Goal: Find specific page/section

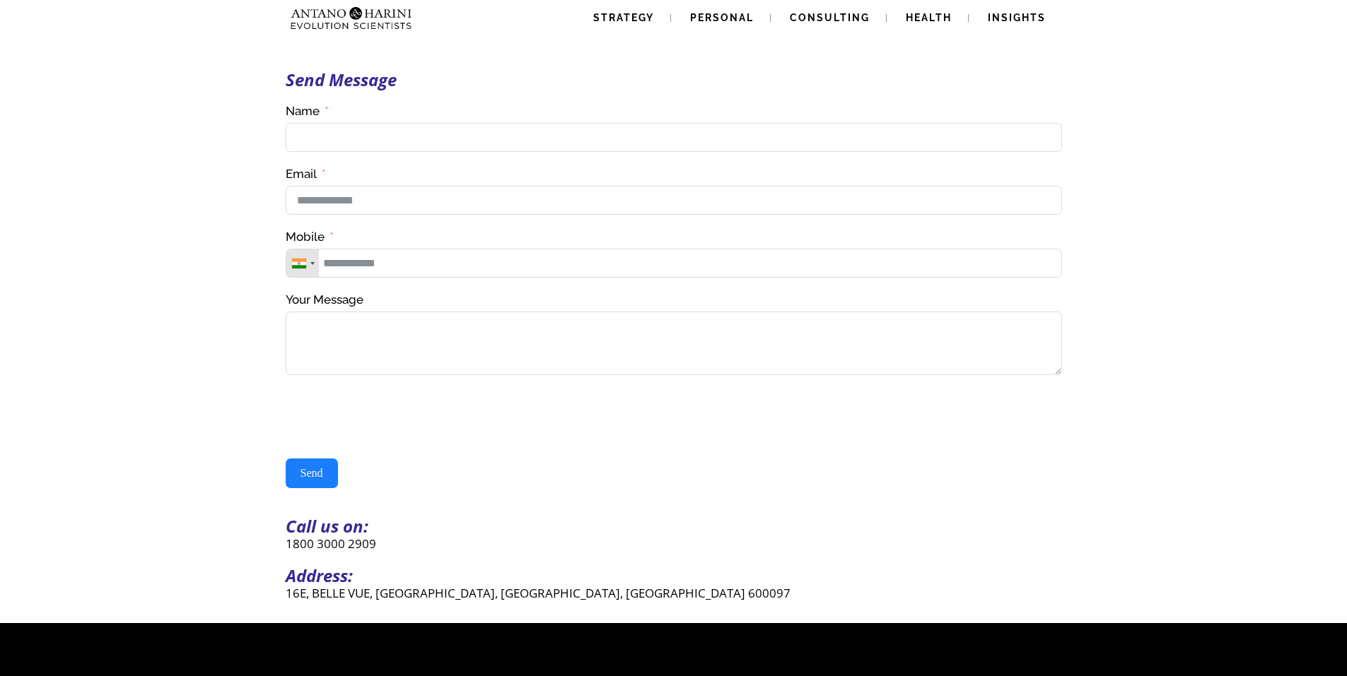
click at [400, 16] on img at bounding box center [351, 18] width 133 height 36
click at [309, 133] on input "Name" at bounding box center [674, 137] width 776 height 29
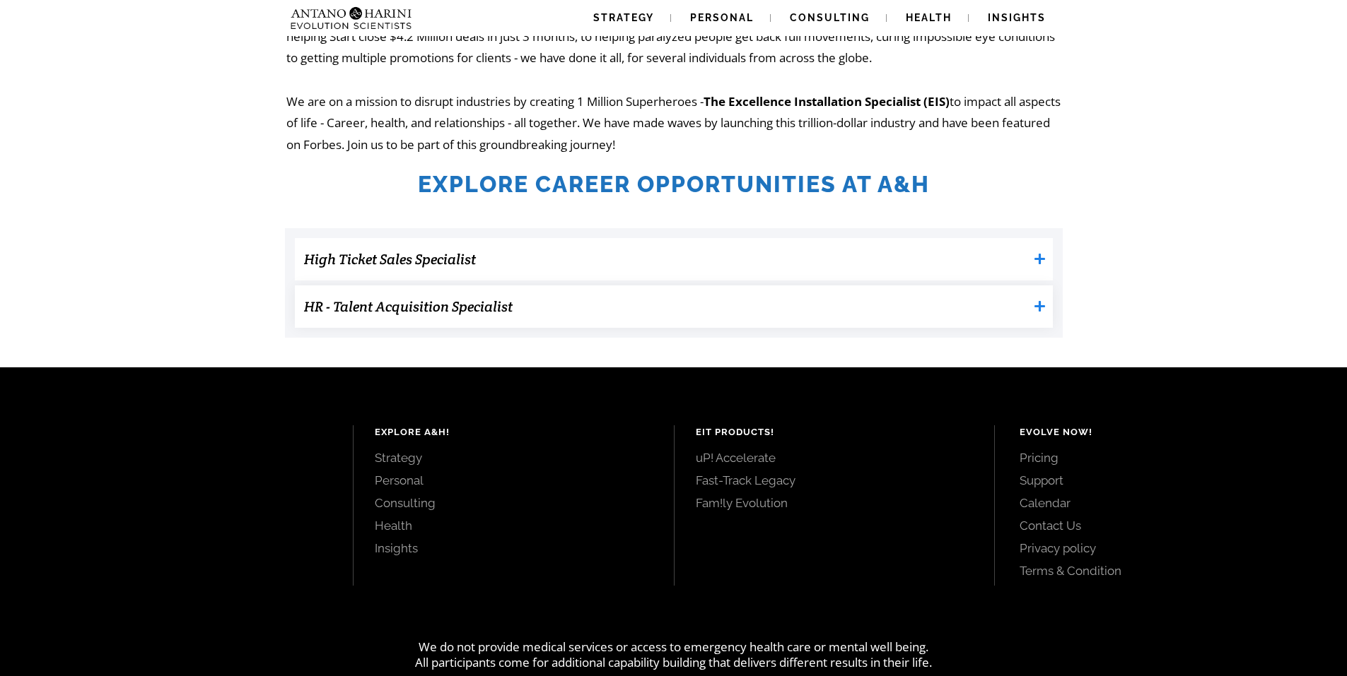
scroll to position [348, 0]
click at [418, 303] on h3 "HR - Talent Acquisition Specialist" at bounding box center [666, 307] width 724 height 28
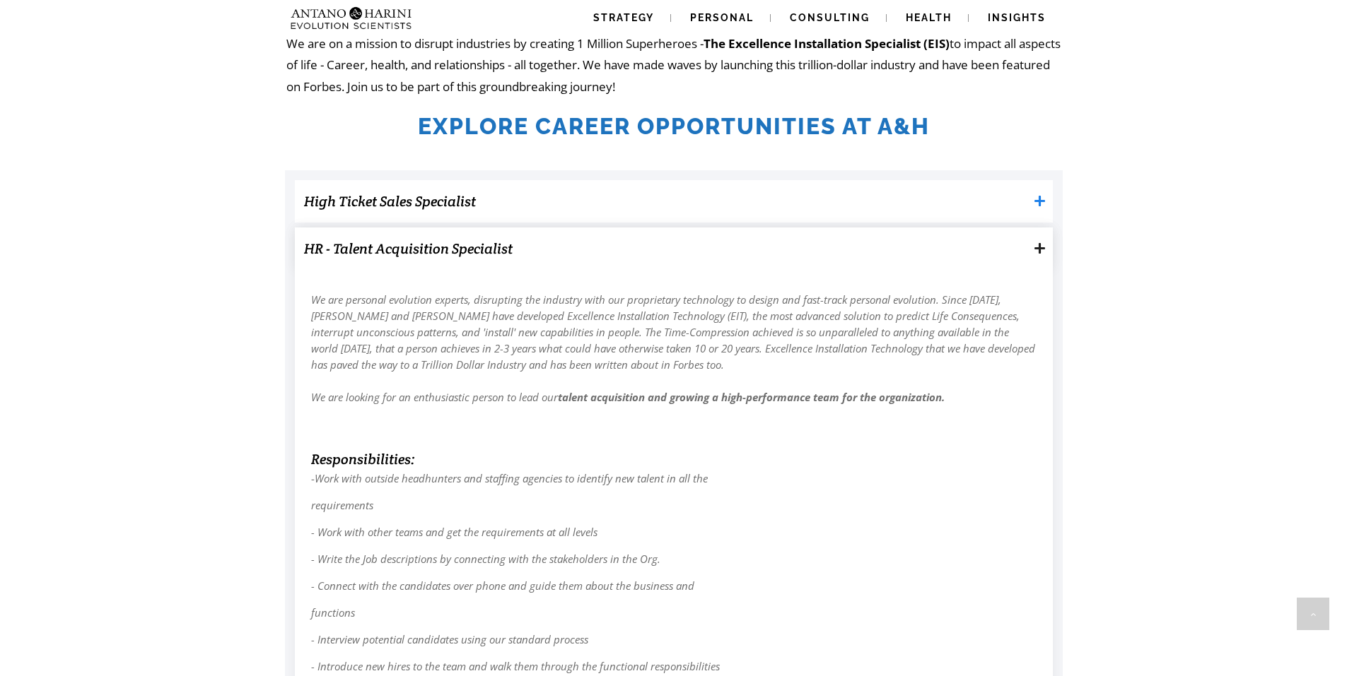
scroll to position [406, 0]
click at [421, 253] on h3 "HR - Talent Acquisition Specialist" at bounding box center [666, 248] width 724 height 28
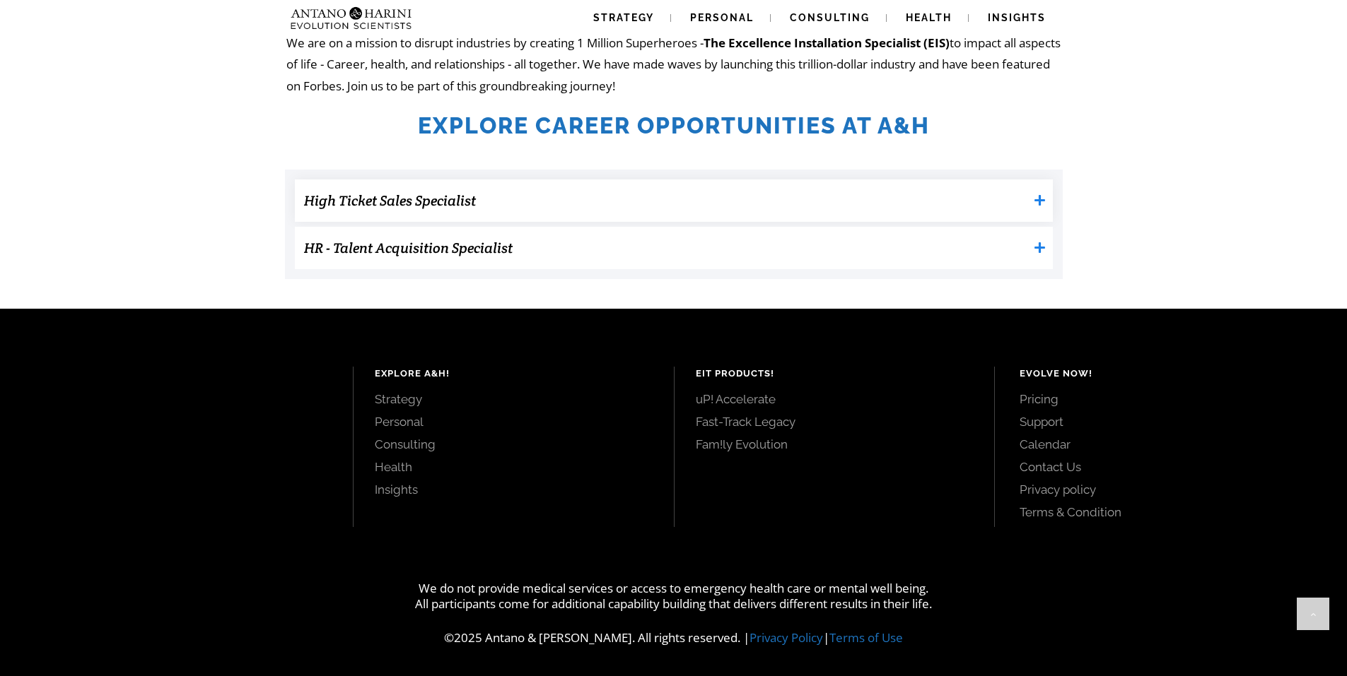
click at [424, 211] on h3 "High Ticket Sales Specialist" at bounding box center [666, 201] width 724 height 28
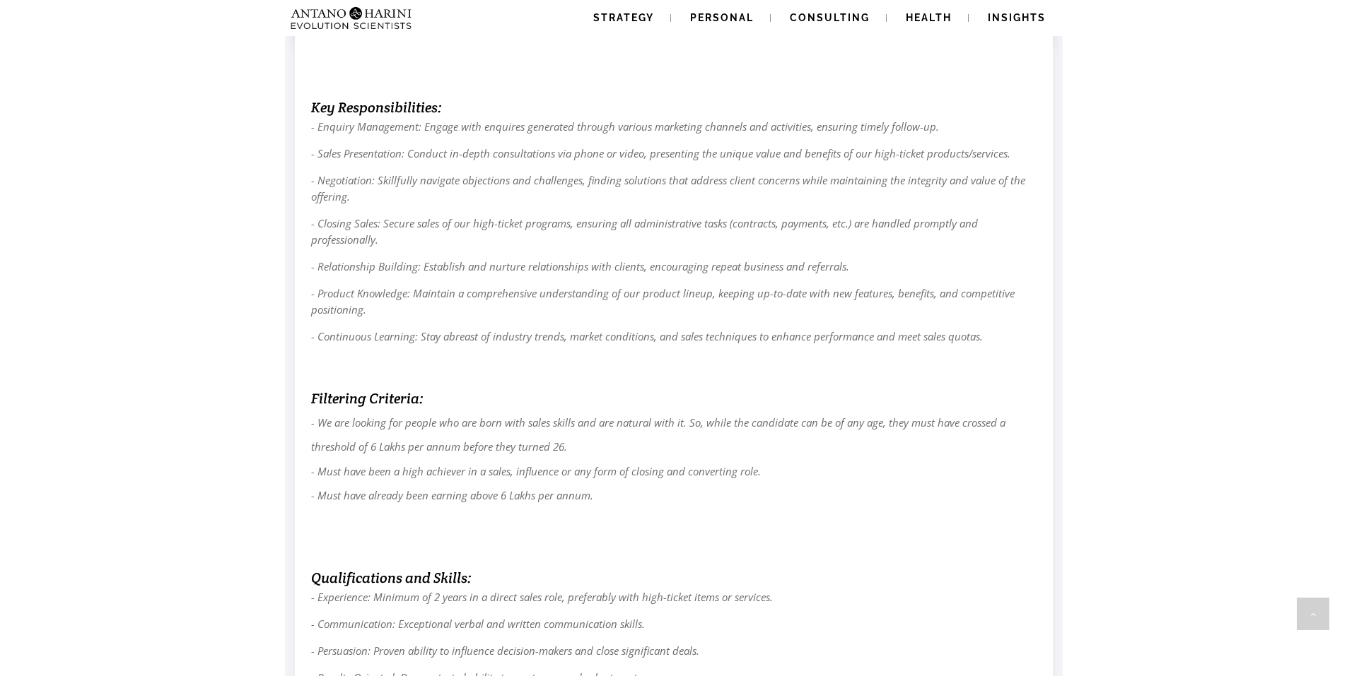
scroll to position [581, 0]
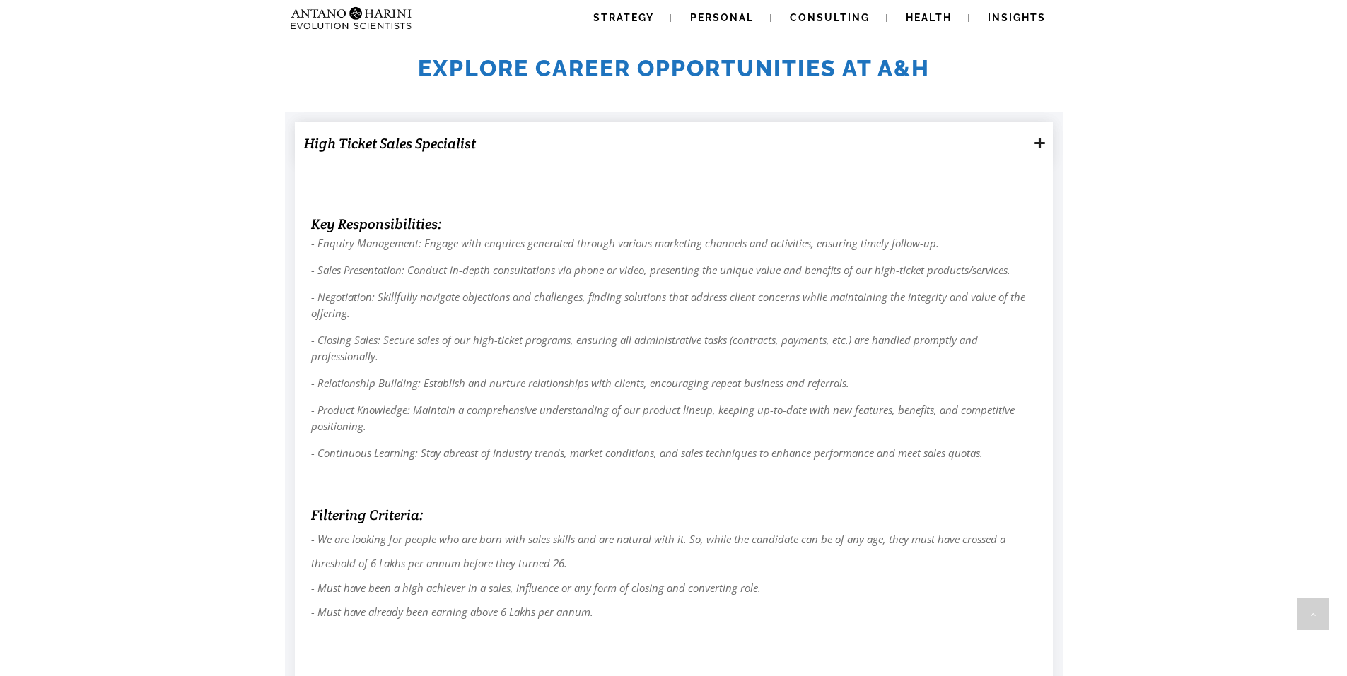
click at [408, 153] on h3 "High Ticket Sales Specialist" at bounding box center [666, 143] width 724 height 28
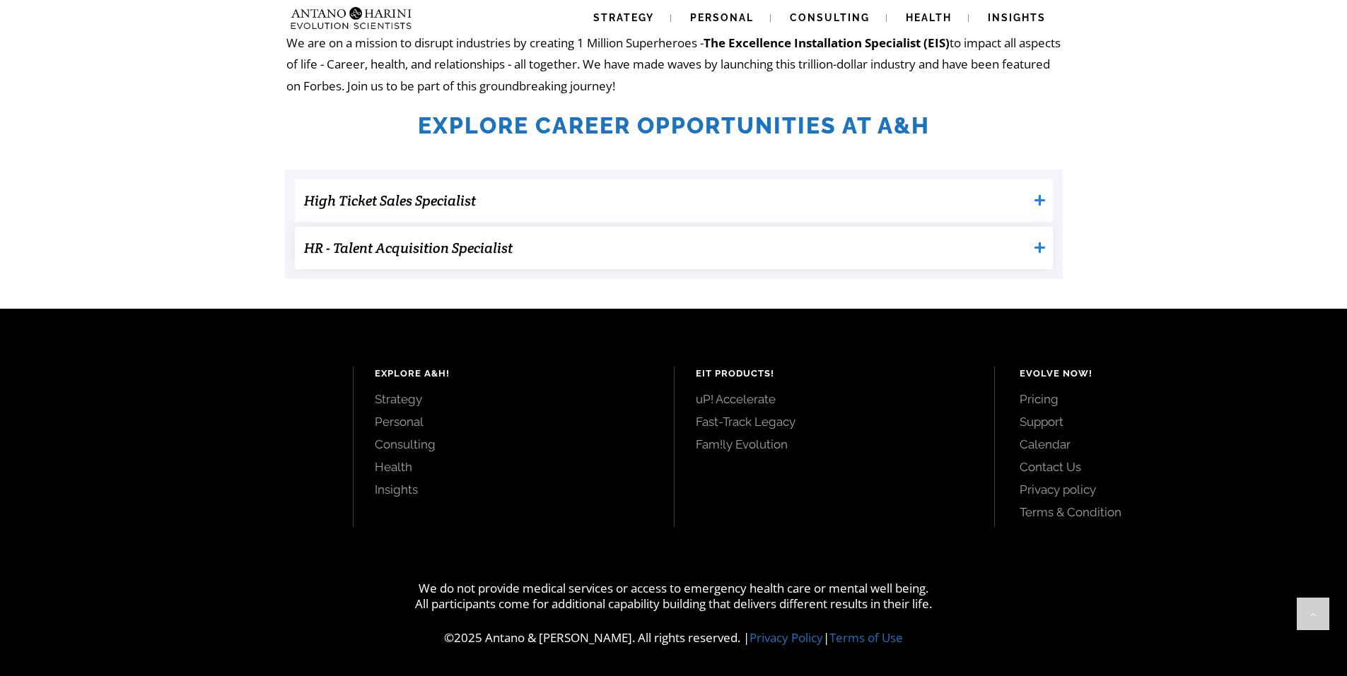
click at [426, 243] on h3 "HR - Talent Acquisition Specialist" at bounding box center [666, 248] width 724 height 28
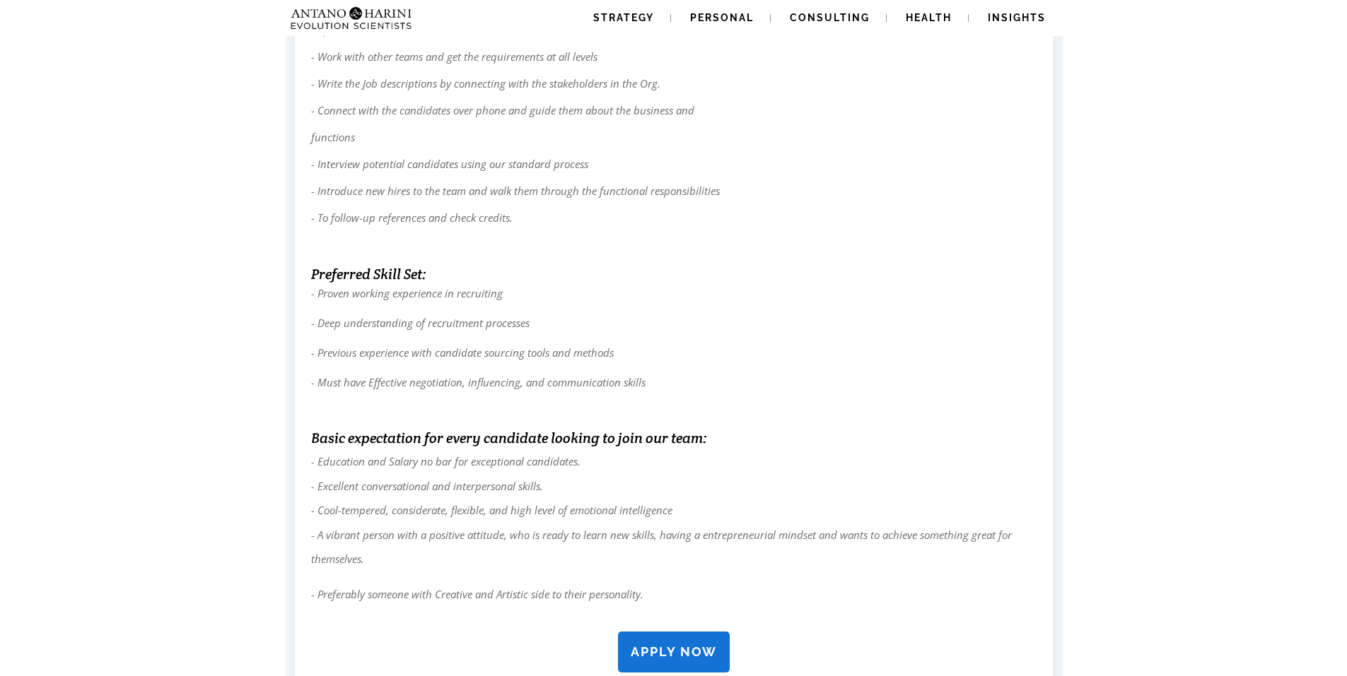
scroll to position [0, 0]
